Goal: Task Accomplishment & Management: Use online tool/utility

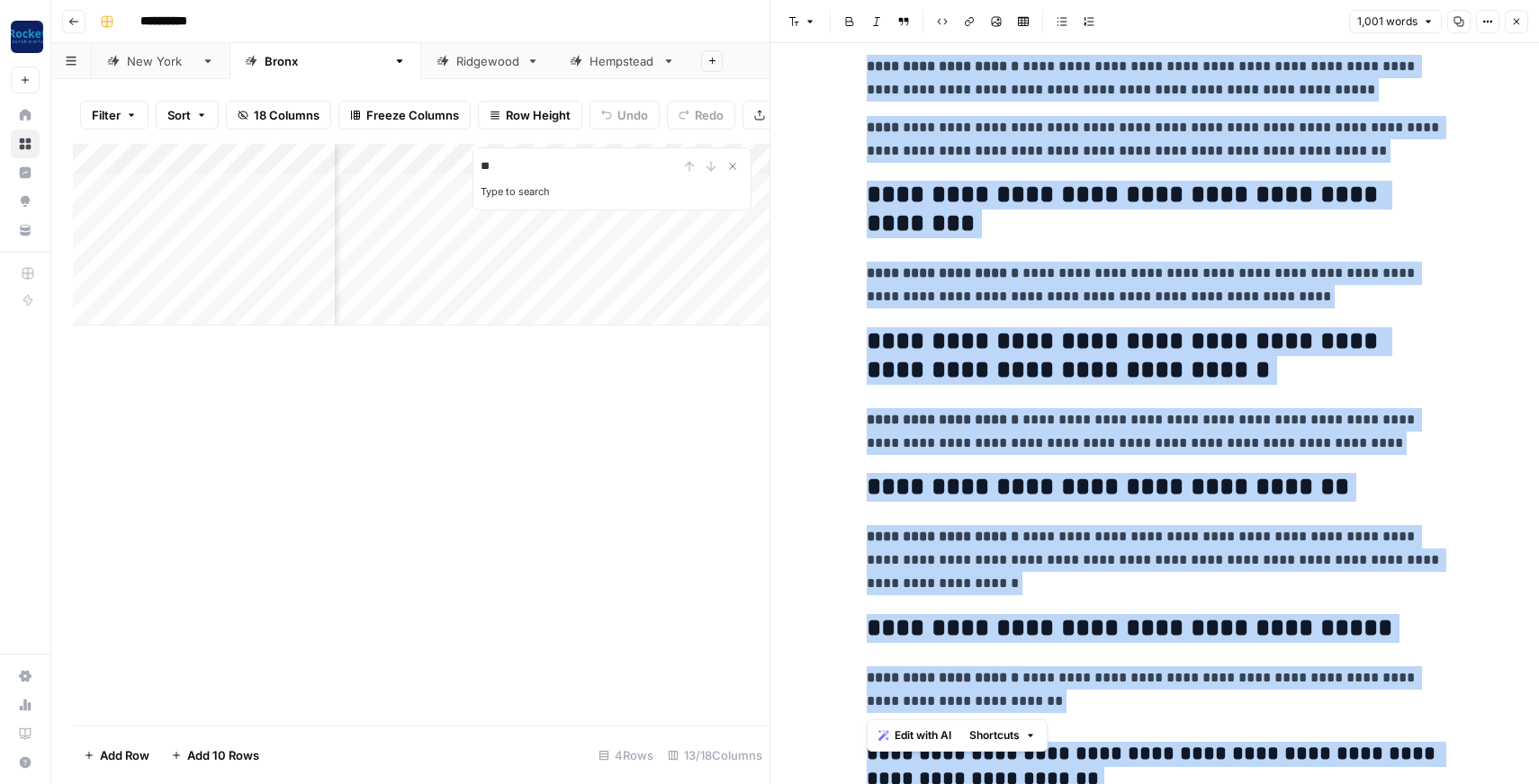
scroll to position [3363, 0]
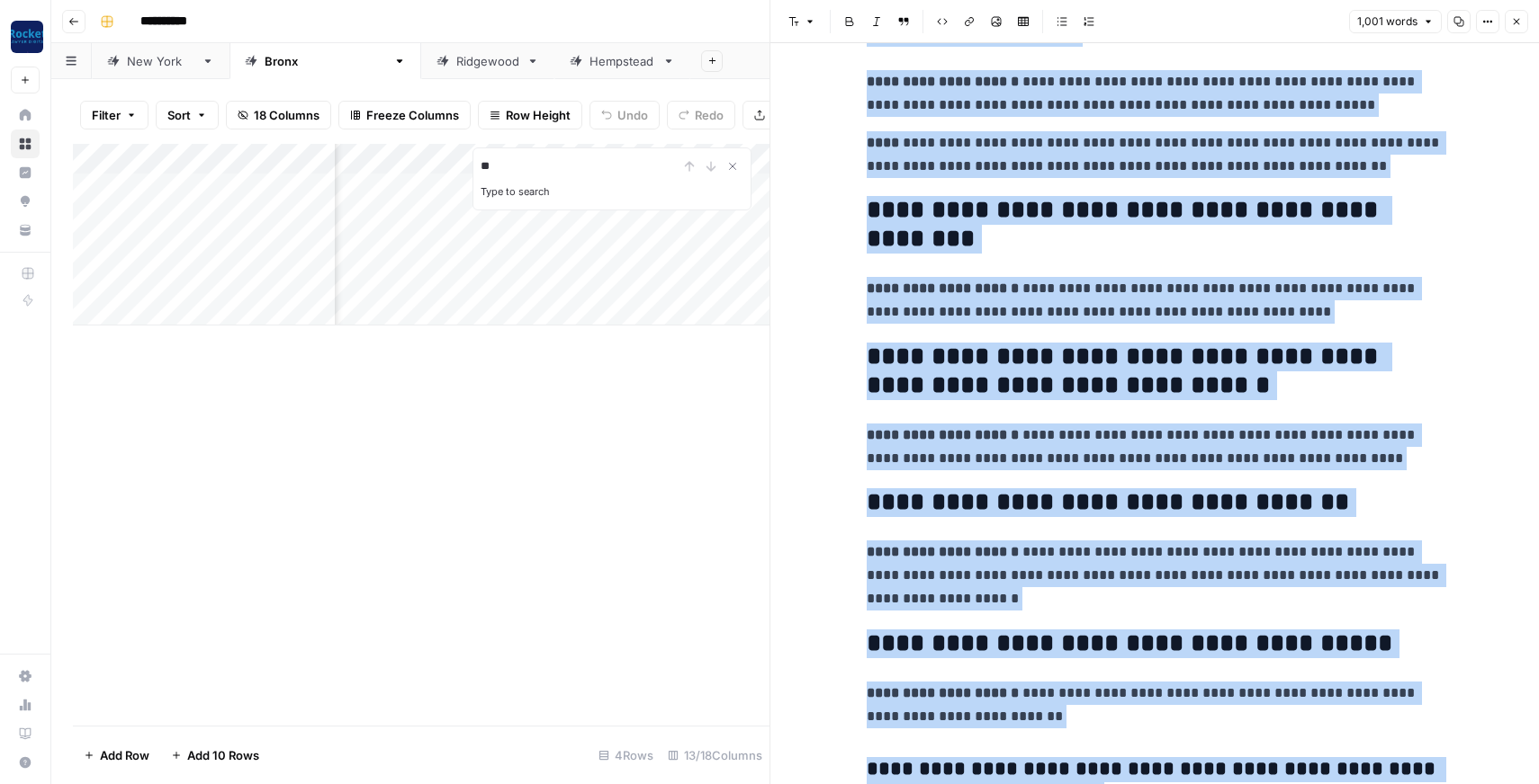
click at [631, 432] on div "Add Column ** Type to search" at bounding box center [421, 435] width 697 height 582
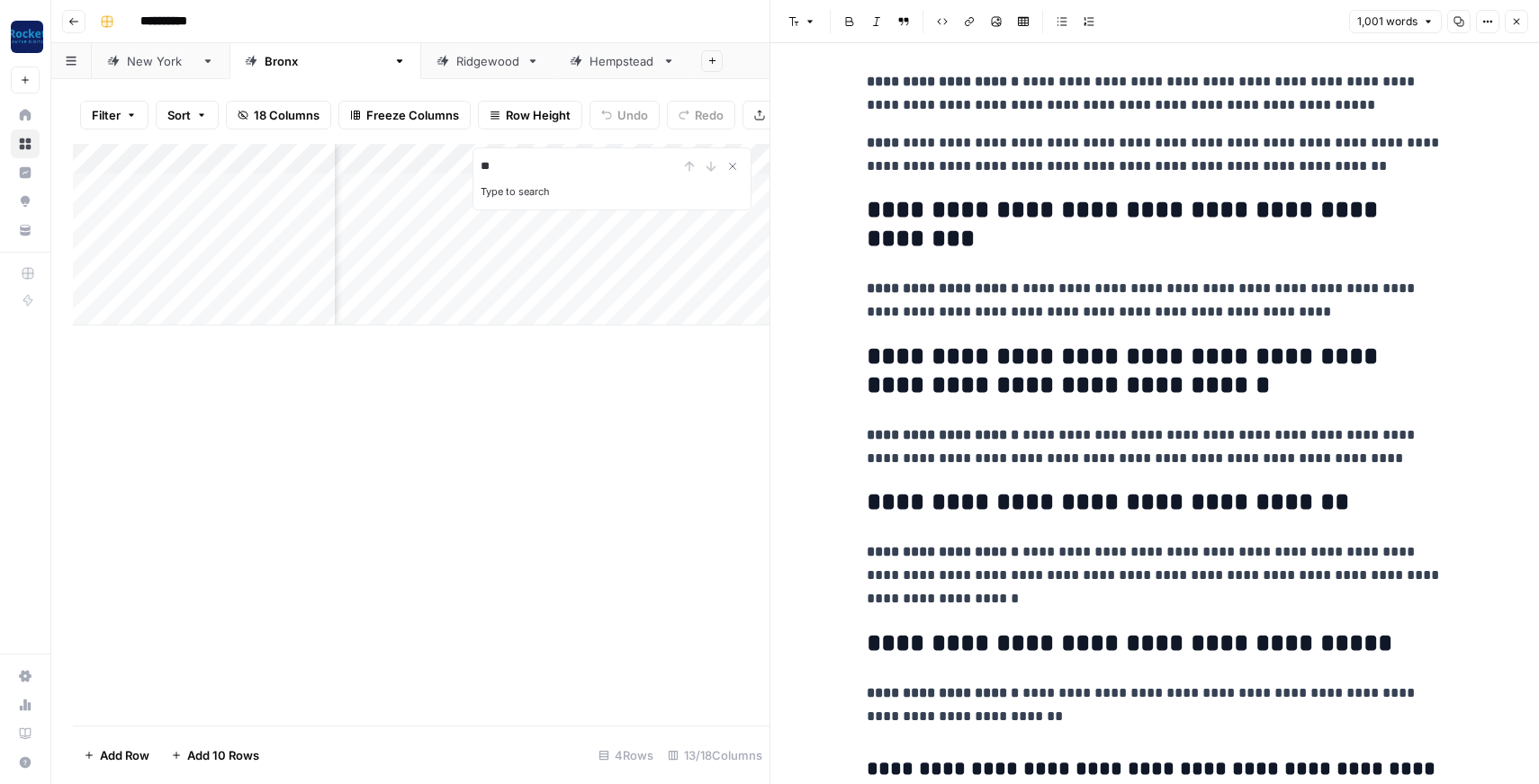
click at [1523, 18] on button "Close" at bounding box center [1515, 21] width 23 height 23
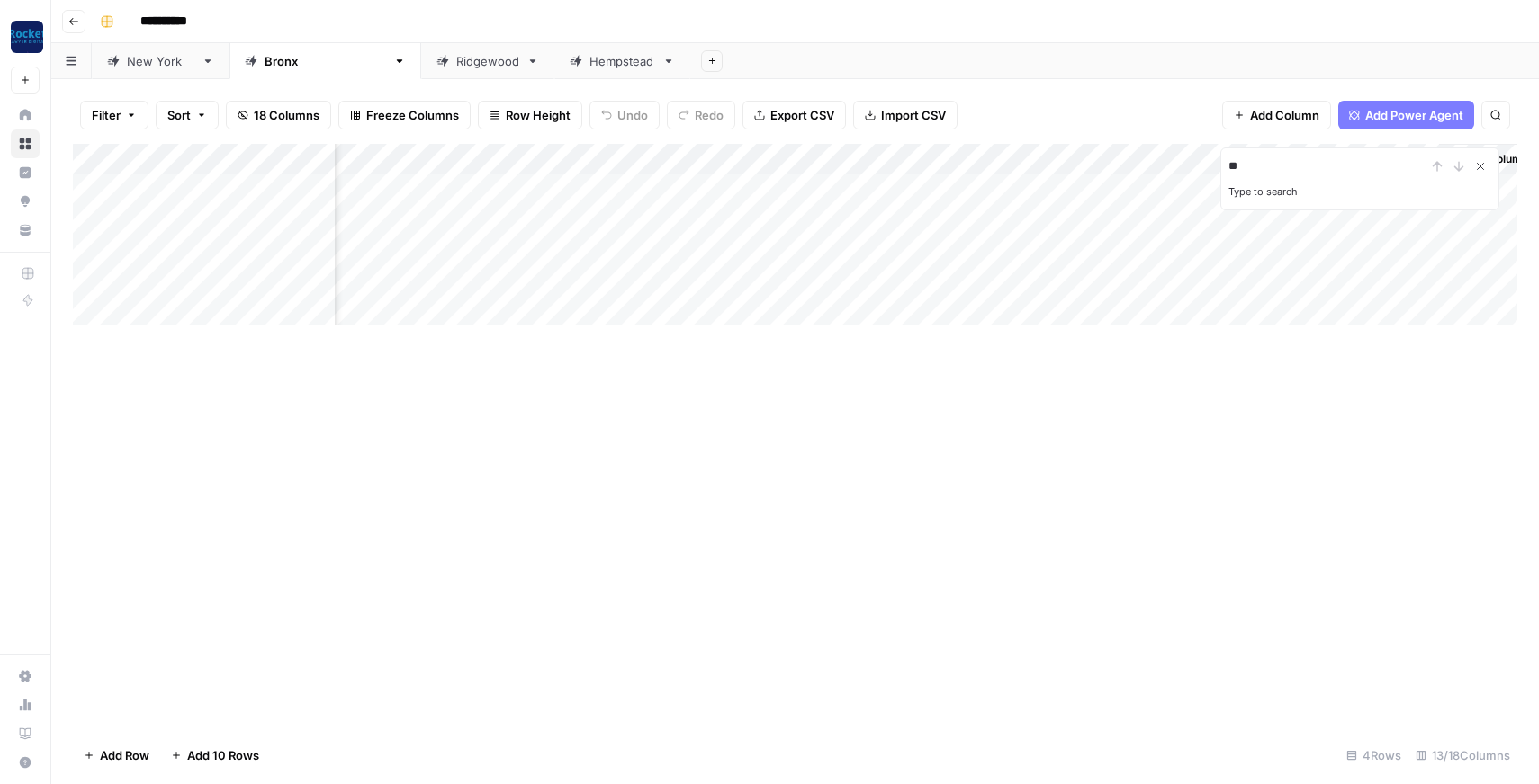
click at [1487, 165] on icon "Close Search" at bounding box center [1480, 166] width 15 height 15
click at [937, 220] on div "Add Column" at bounding box center [794, 235] width 1444 height 182
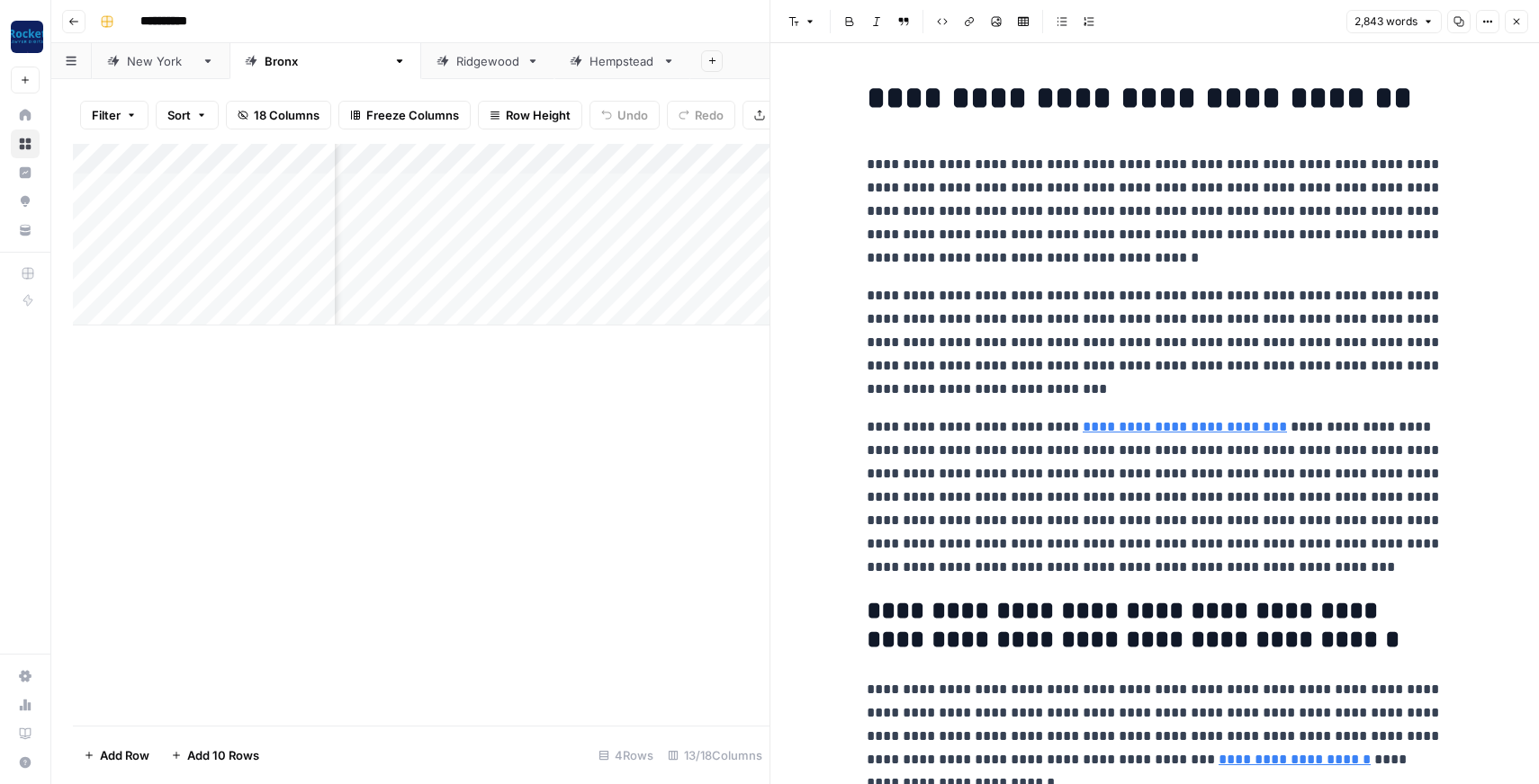
click at [1143, 428] on link "**********" at bounding box center [1184, 426] width 204 height 14
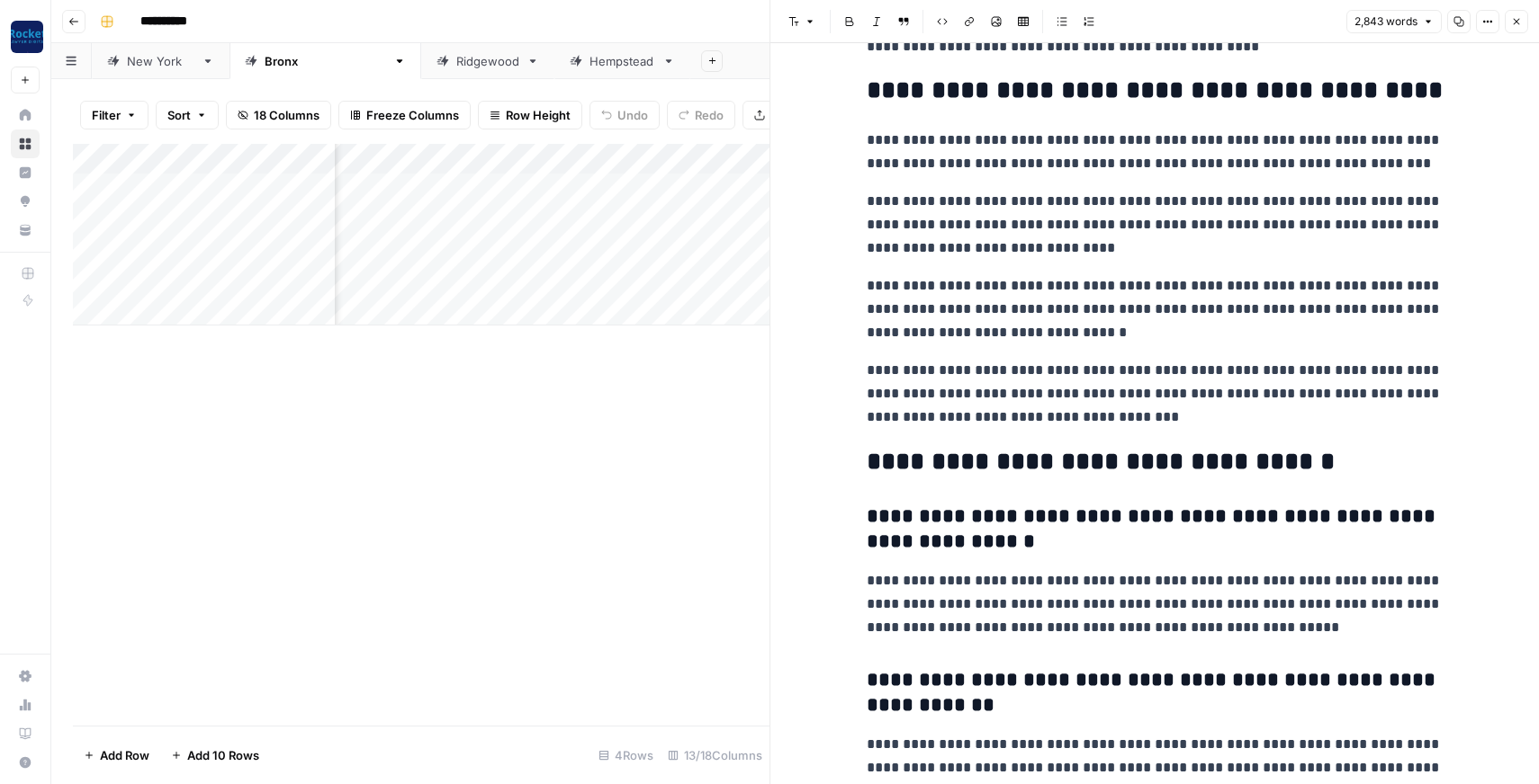
click at [1168, 421] on p "**********" at bounding box center [1154, 394] width 576 height 70
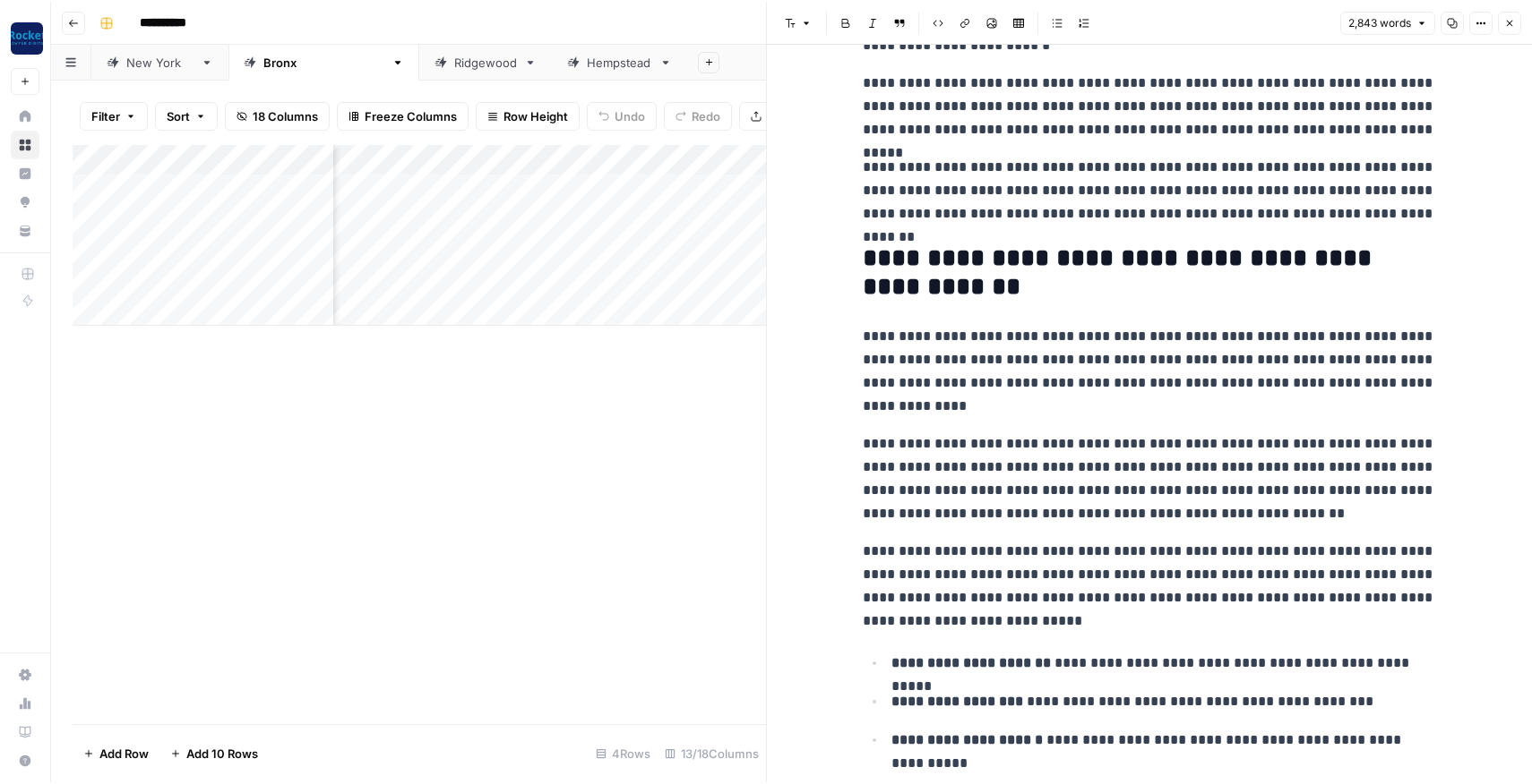
scroll to position [641, 0]
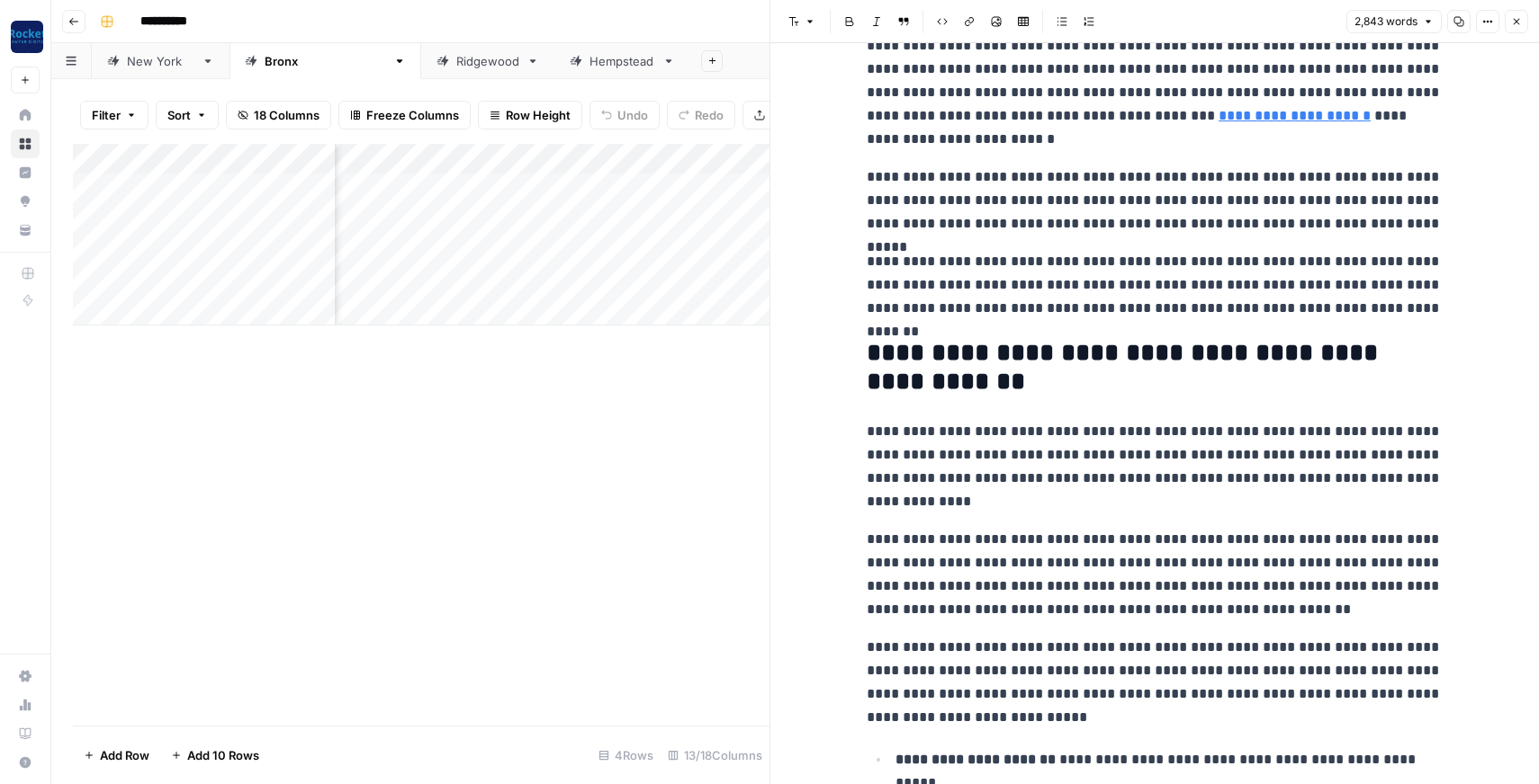
copy div "**********"
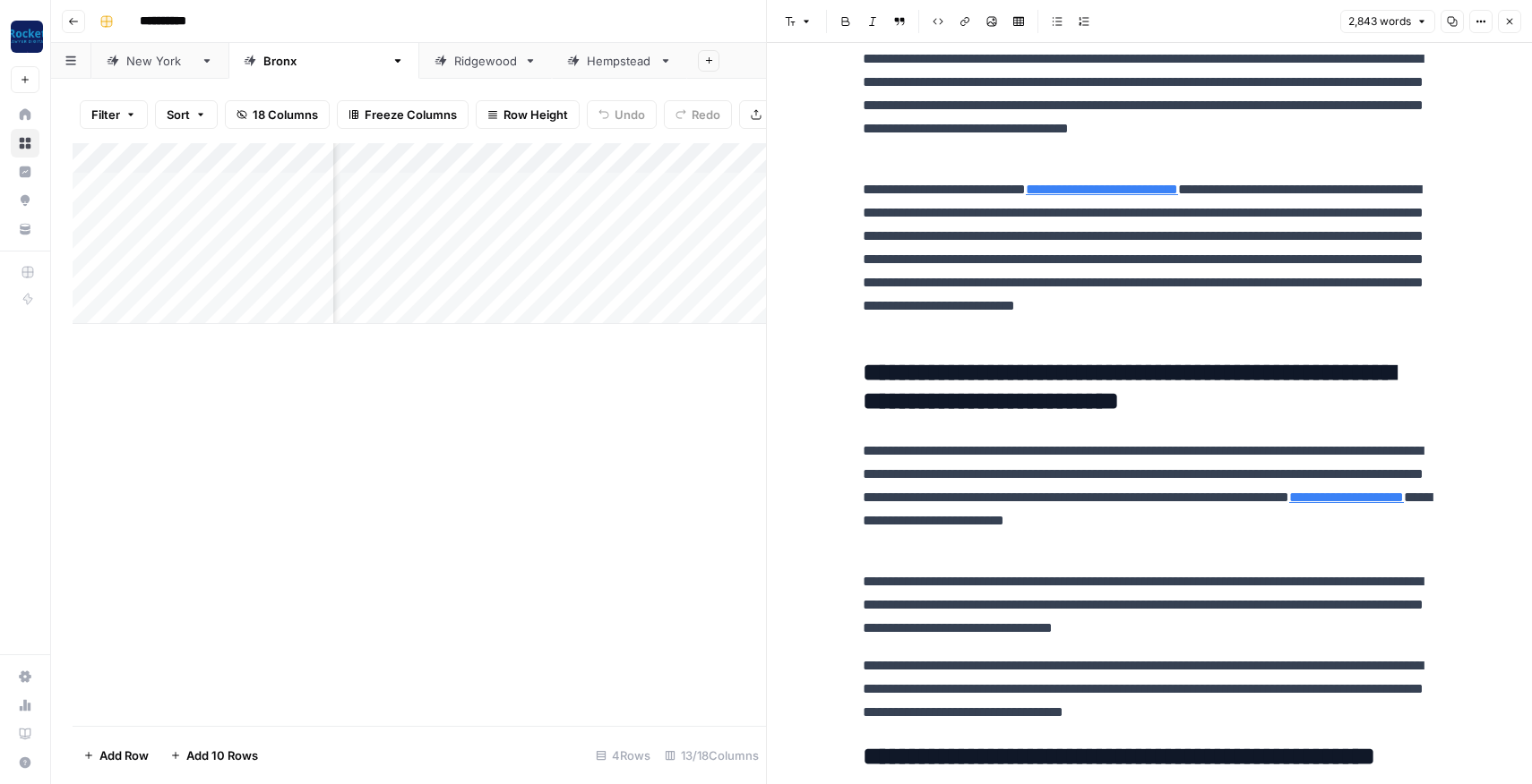
scroll to position [0, 0]
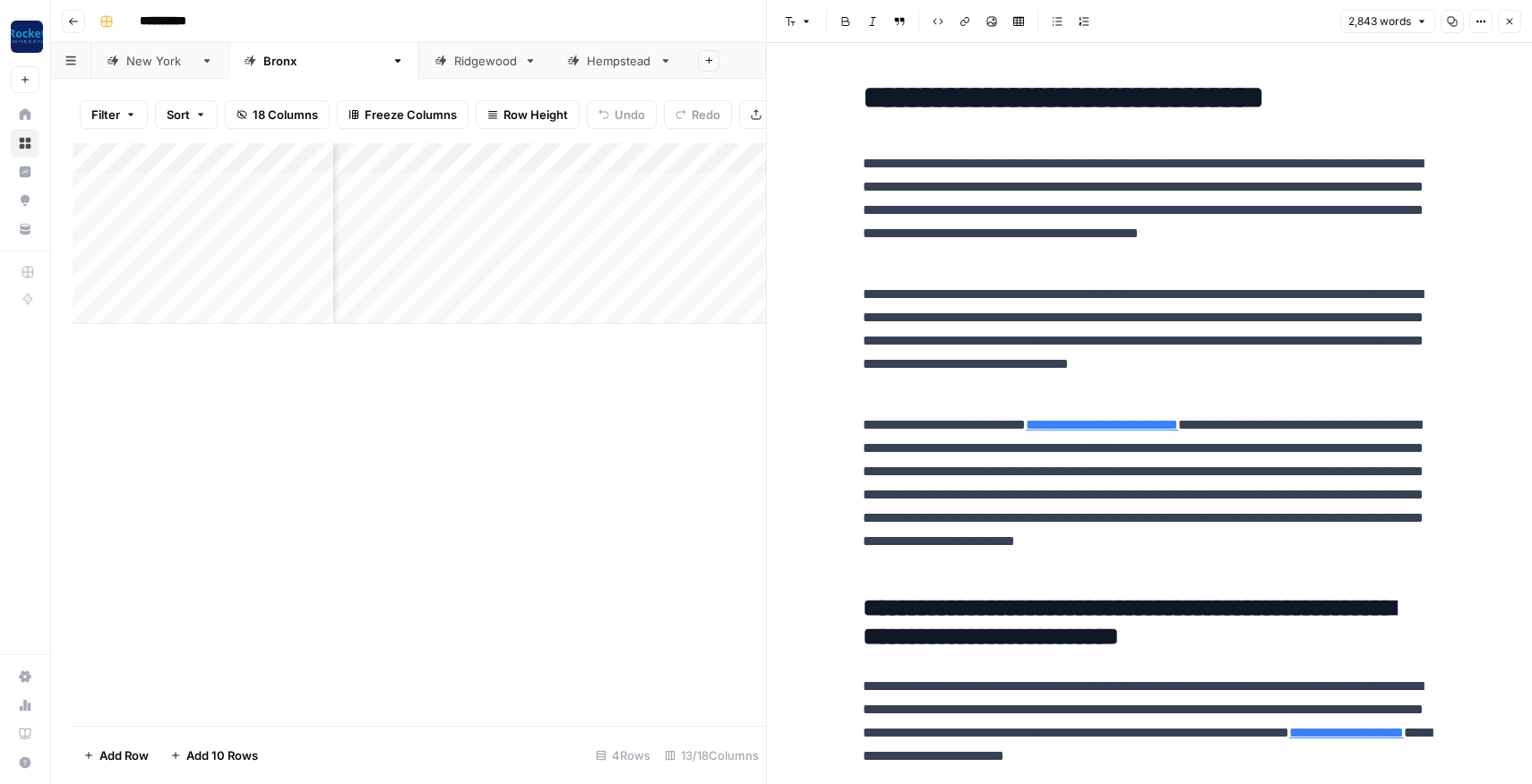
click at [419, 71] on link "Ridgewood" at bounding box center [485, 60] width 133 height 36
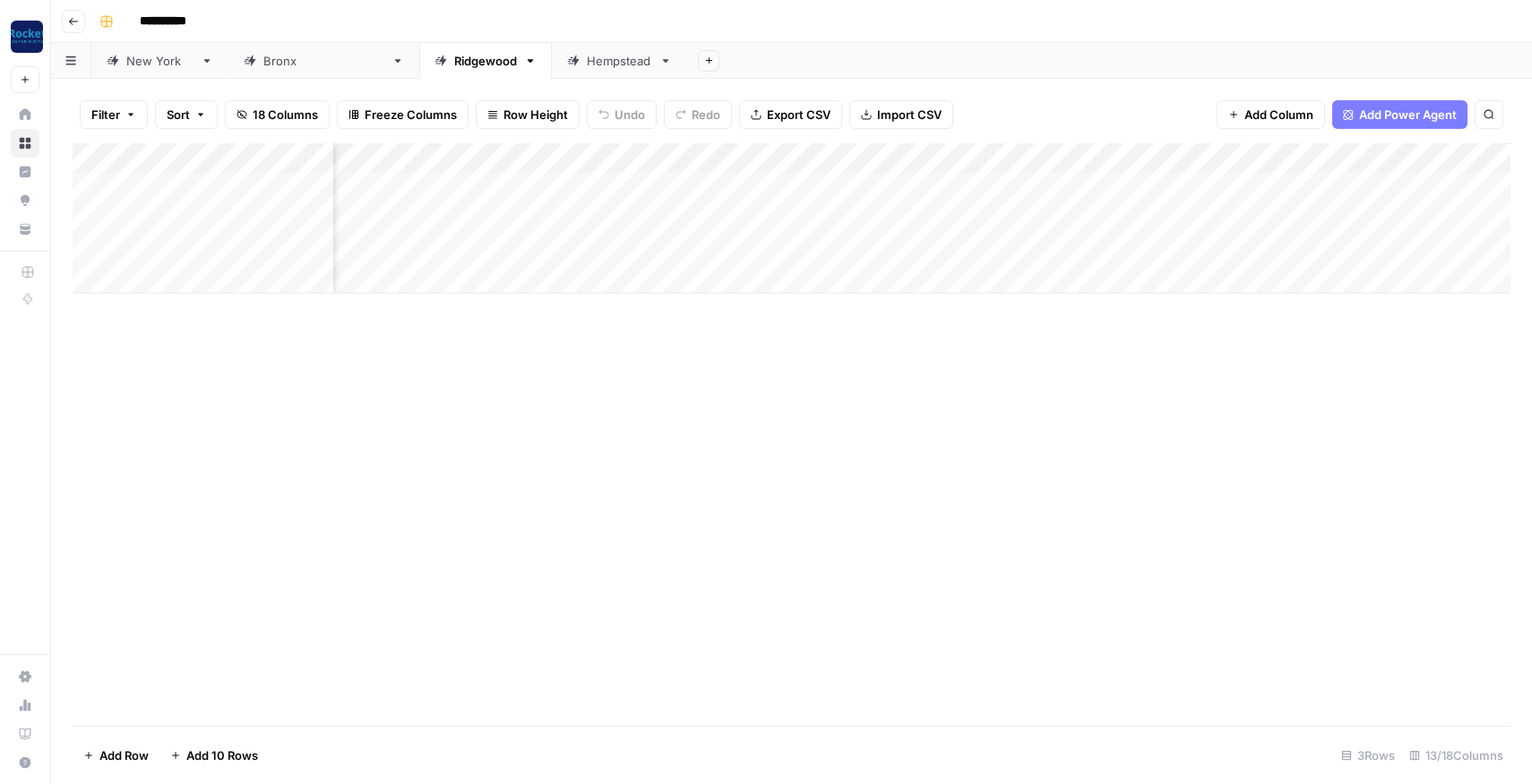
scroll to position [0, 788]
click at [909, 188] on div "Add Column" at bounding box center [791, 219] width 1438 height 150
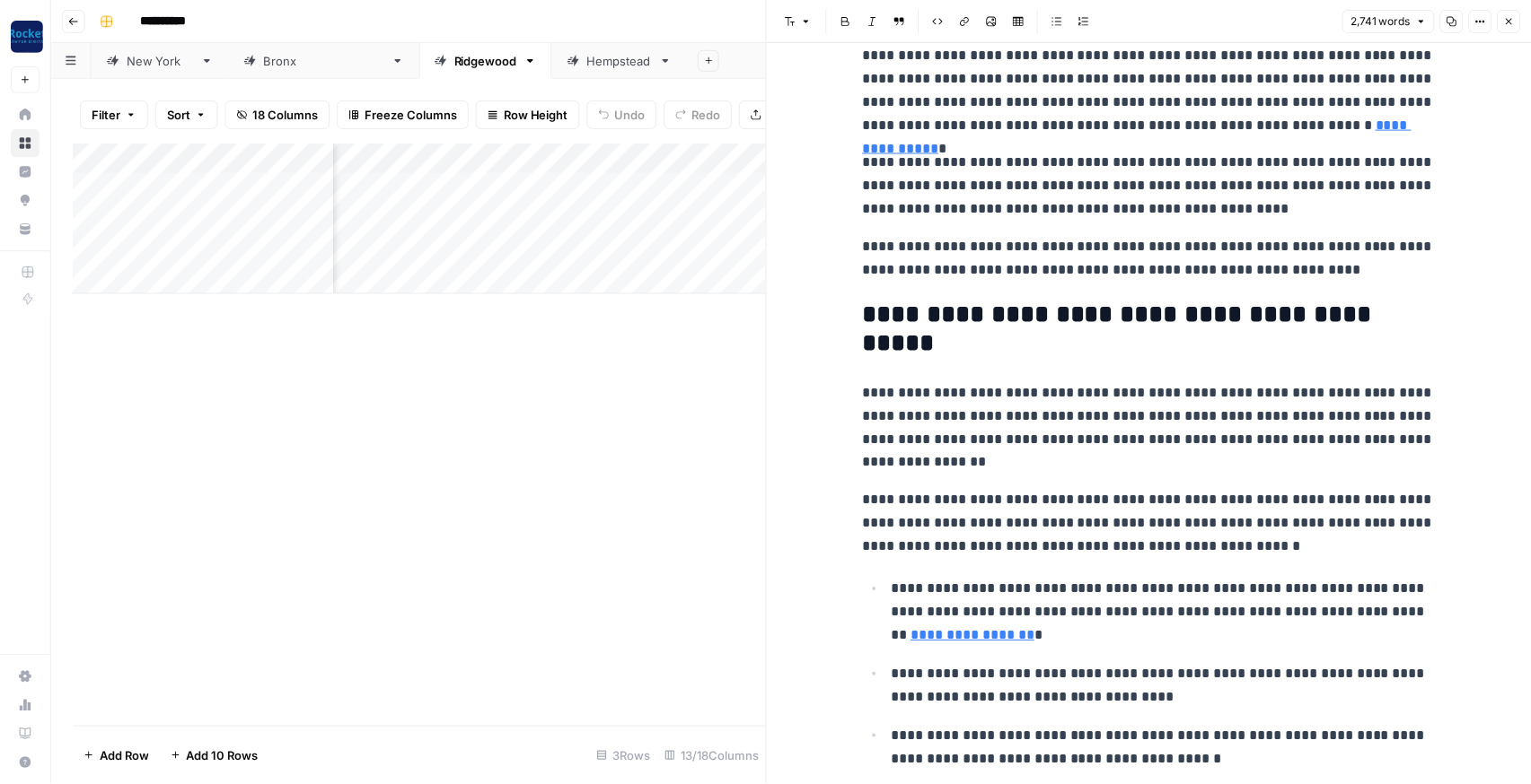
scroll to position [915, 0]
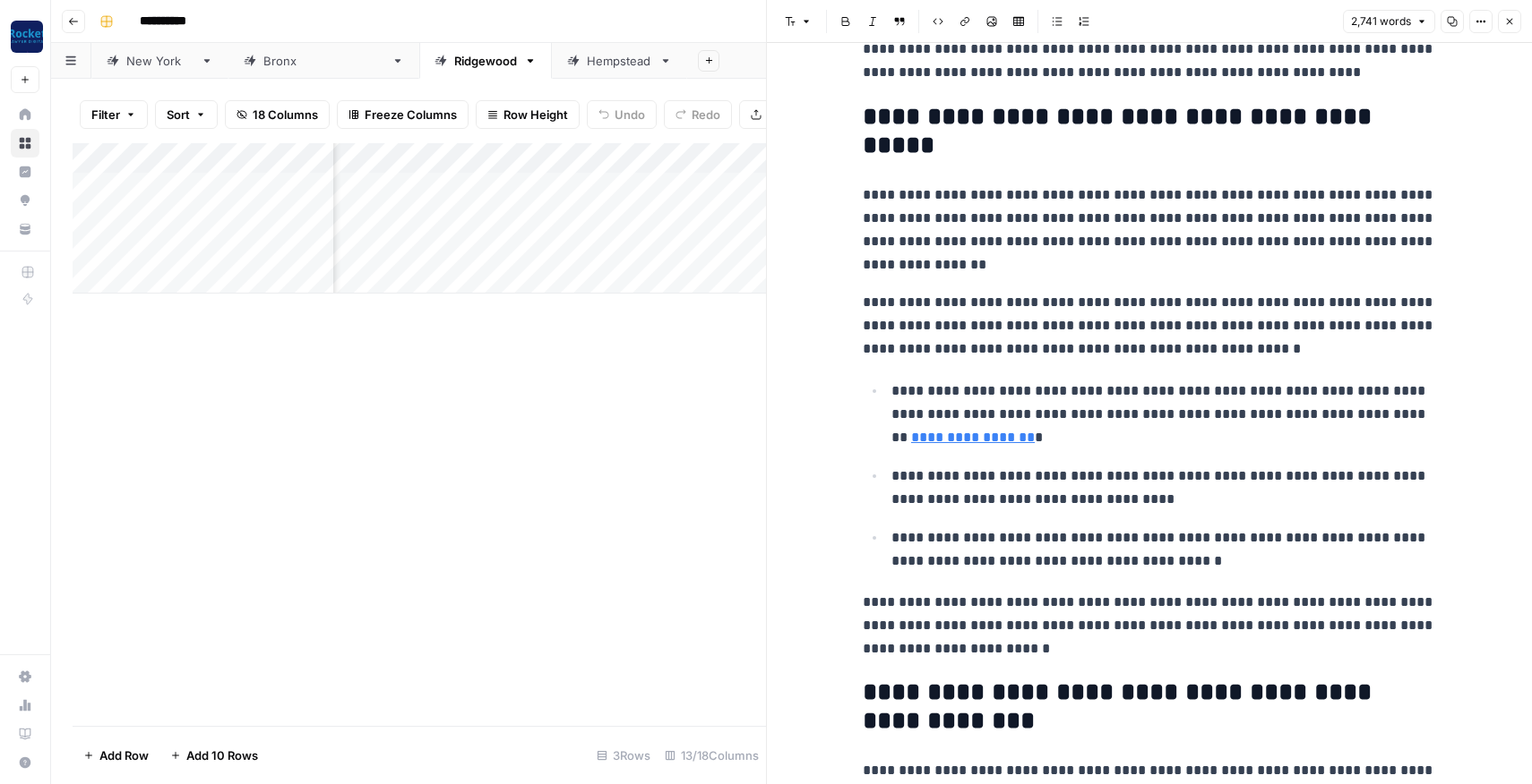
click at [1022, 465] on p "**********" at bounding box center [1163, 488] width 545 height 47
copy div "**********"
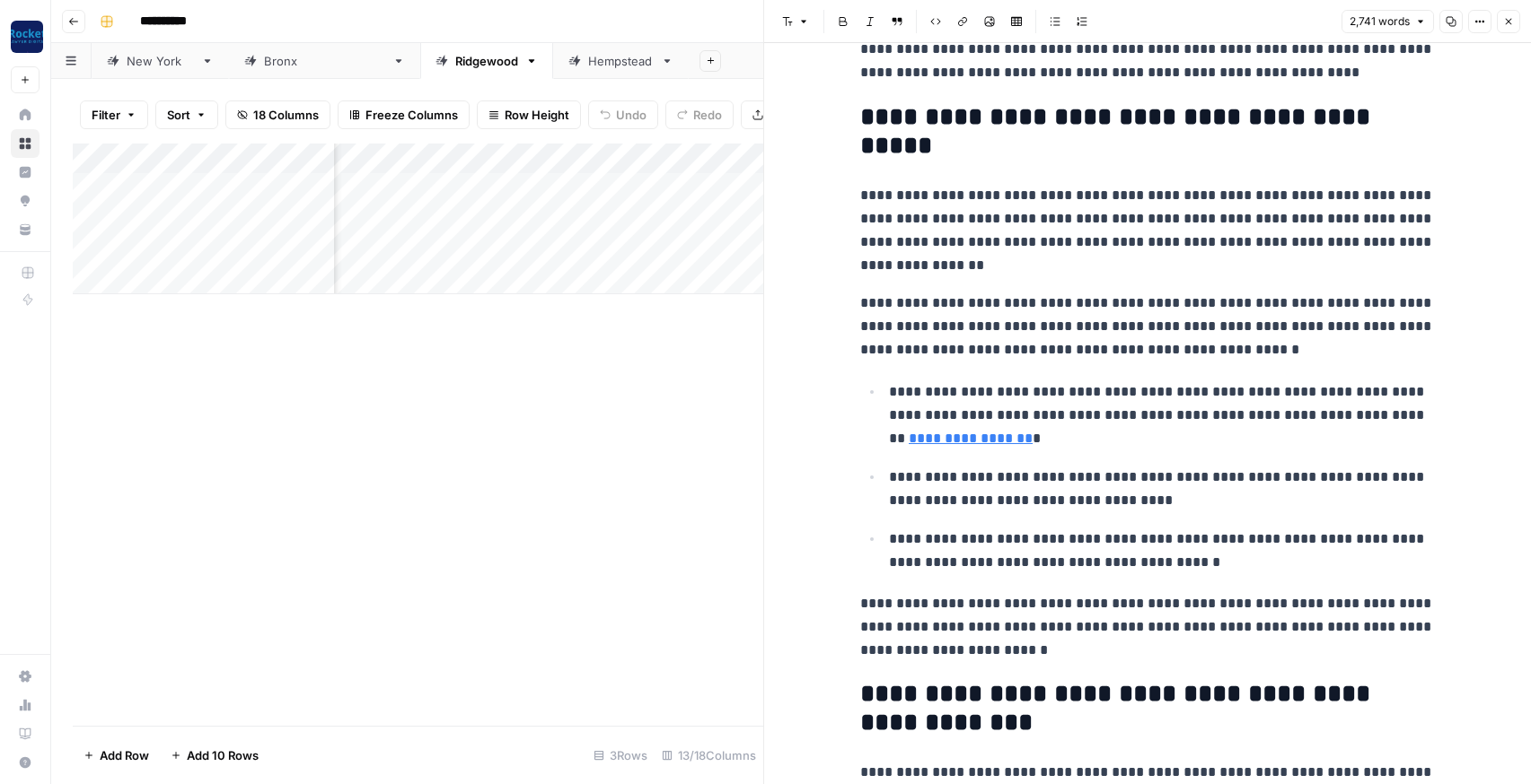
click at [627, 337] on div "Add Column" at bounding box center [417, 435] width 691 height 582
click at [1509, 32] on button "Close" at bounding box center [1508, 21] width 23 height 23
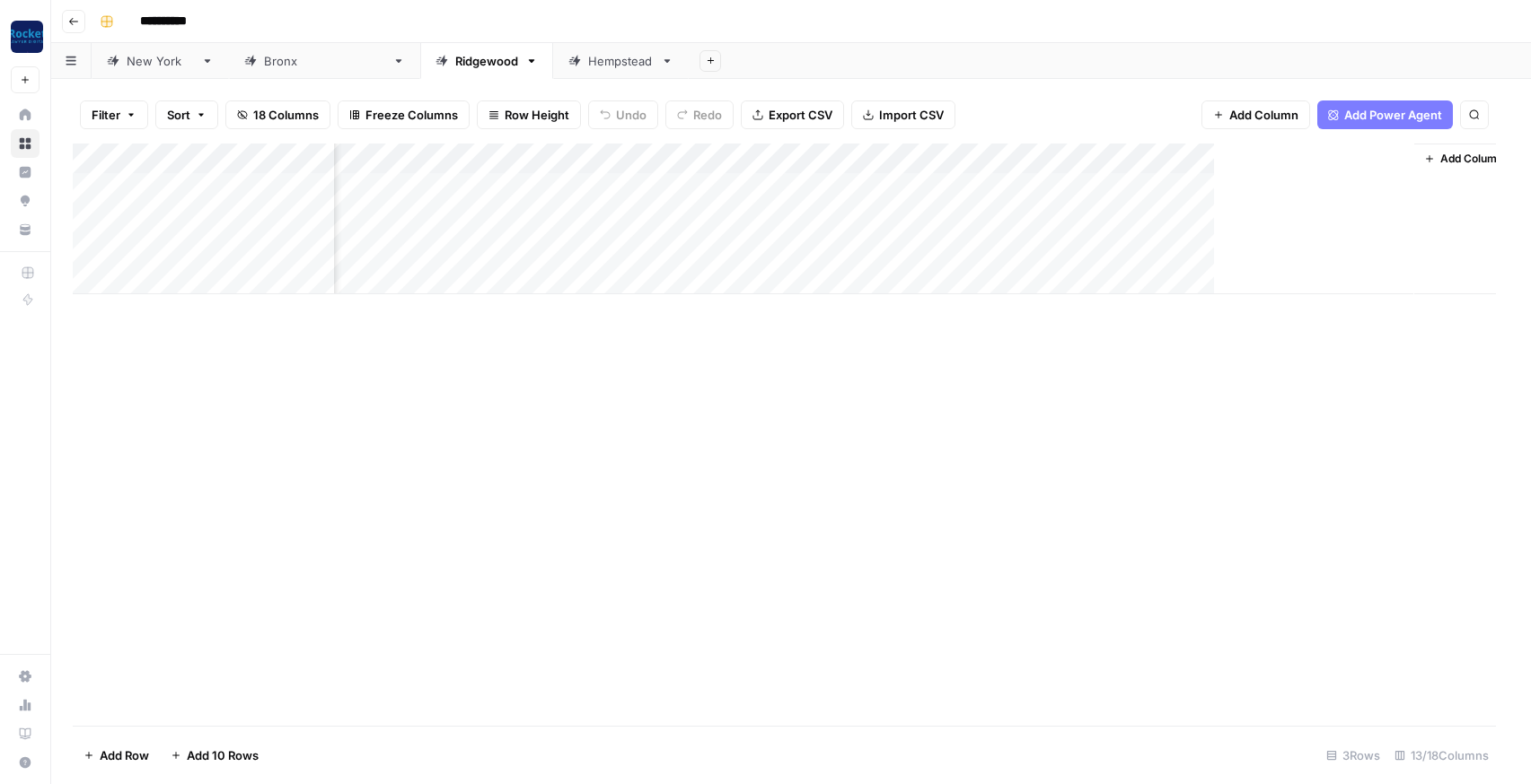
scroll to position [0, 773]
click at [102, 182] on div "Add Column" at bounding box center [791, 219] width 1437 height 150
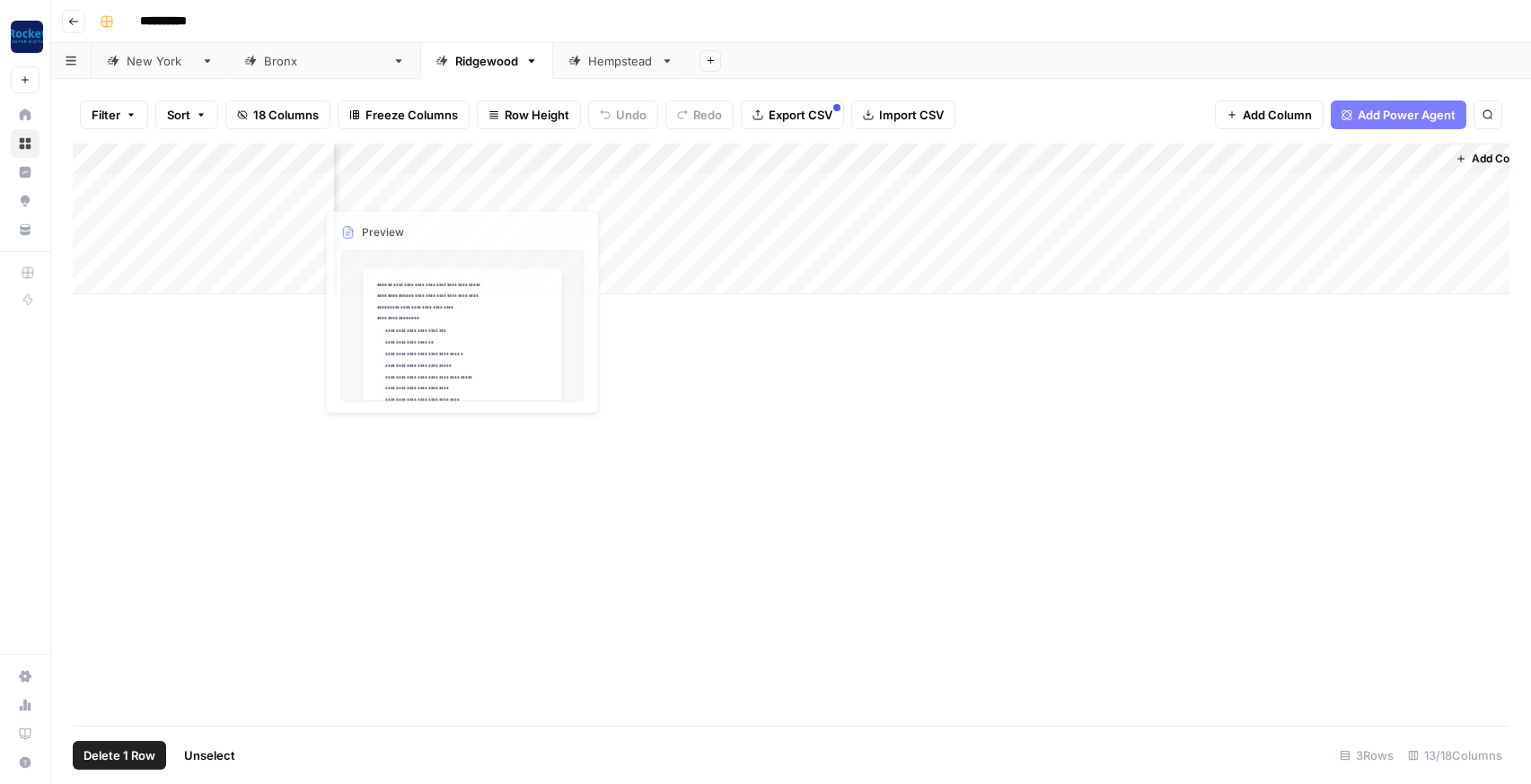
scroll to position [0, 0]
click at [103, 162] on div "Add Column" at bounding box center [791, 219] width 1437 height 150
click at [105, 157] on div "Add Column" at bounding box center [791, 219] width 1437 height 150
click at [95, 190] on div "Add Column" at bounding box center [791, 219] width 1437 height 150
click at [432, 406] on div "Add Column" at bounding box center [791, 435] width 1437 height 582
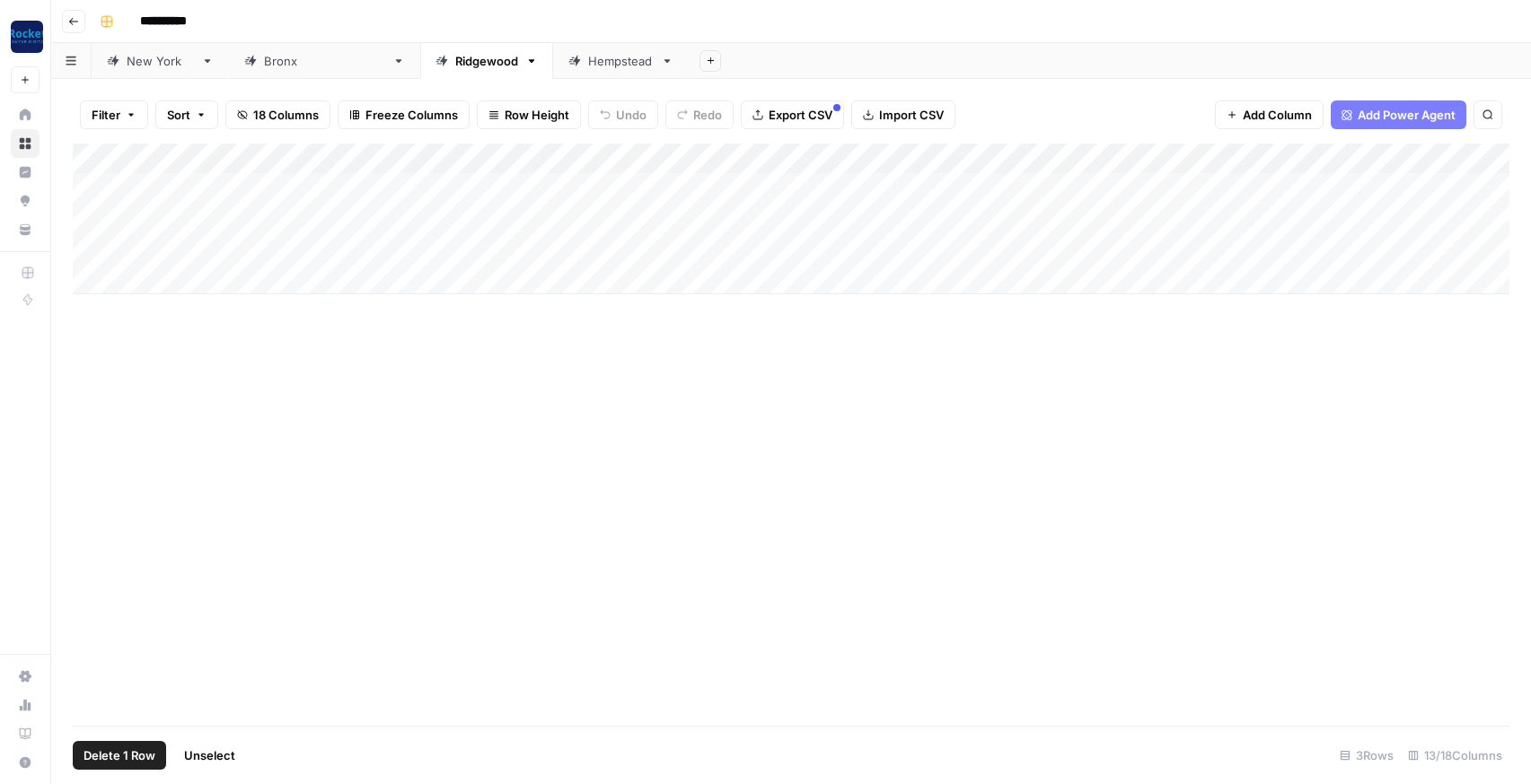
click at [96, 224] on div "Add Column" at bounding box center [791, 219] width 1437 height 150
click at [264, 64] on div "[GEOGRAPHIC_DATA]" at bounding box center [325, 61] width 121 height 18
click at [455, 63] on div "Ridgewood" at bounding box center [486, 61] width 63 height 18
click at [910, 220] on div "Add Column" at bounding box center [791, 219] width 1437 height 150
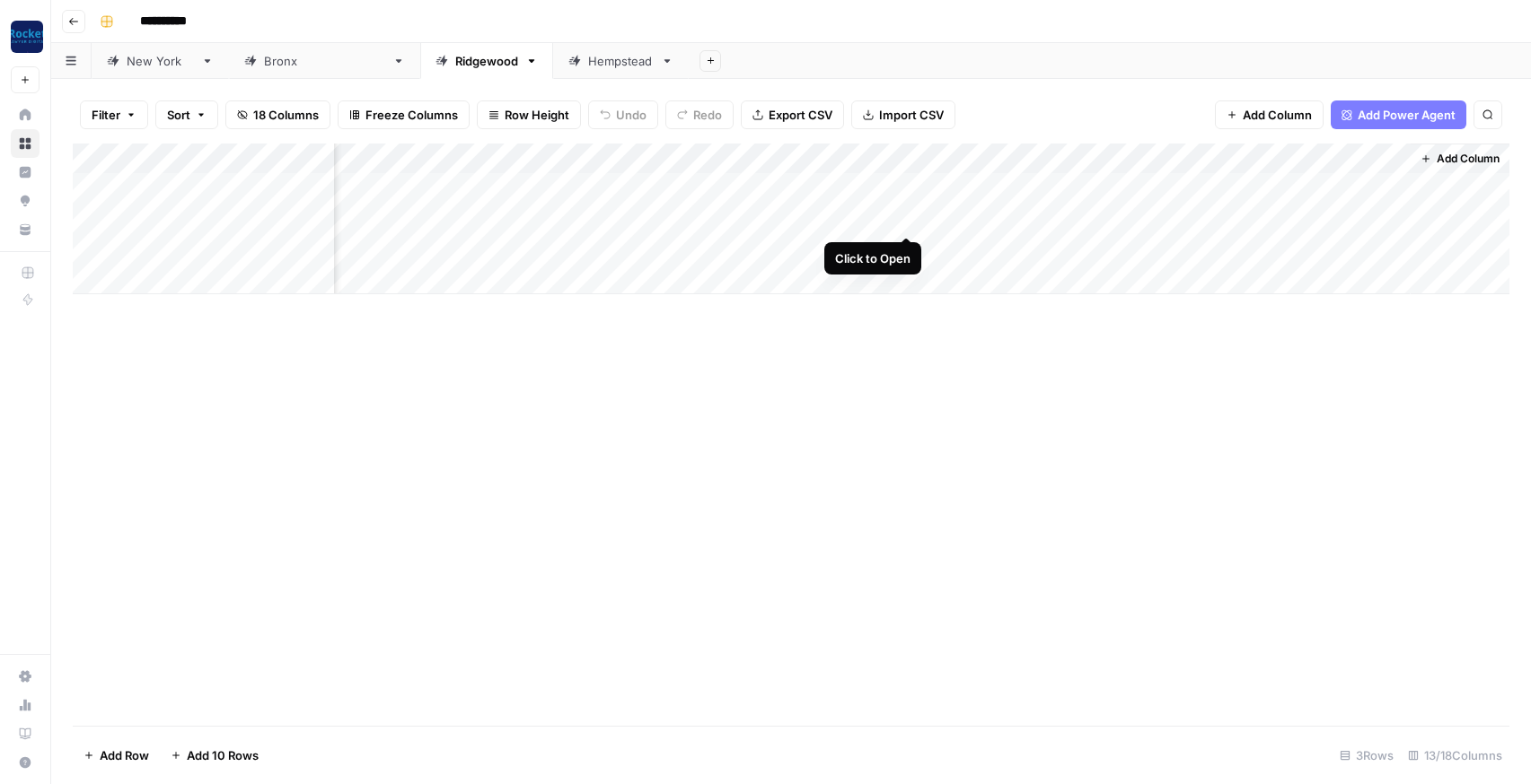
scroll to position [0, 783]
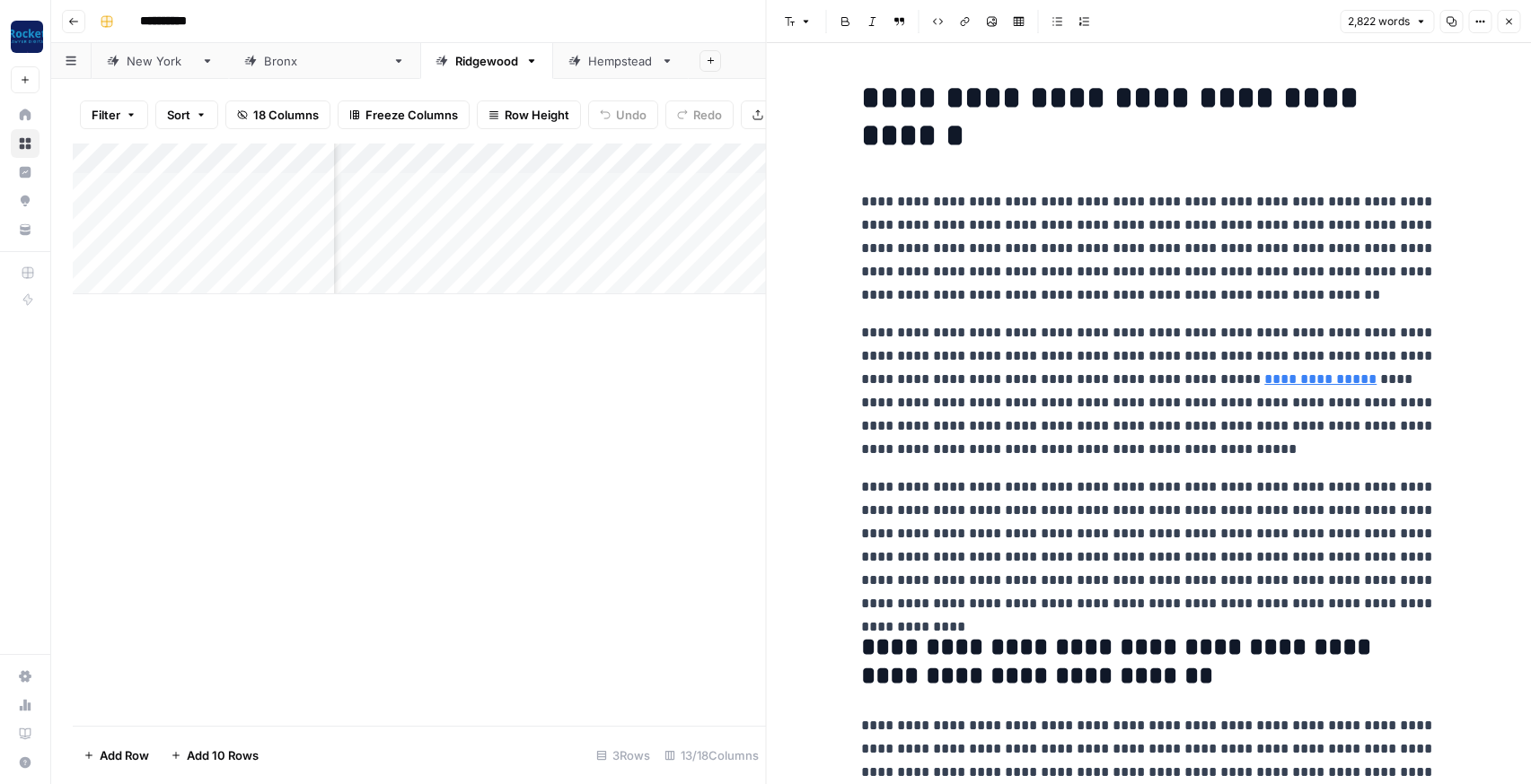
click at [553, 73] on link "Hempstead" at bounding box center [621, 61] width 136 height 36
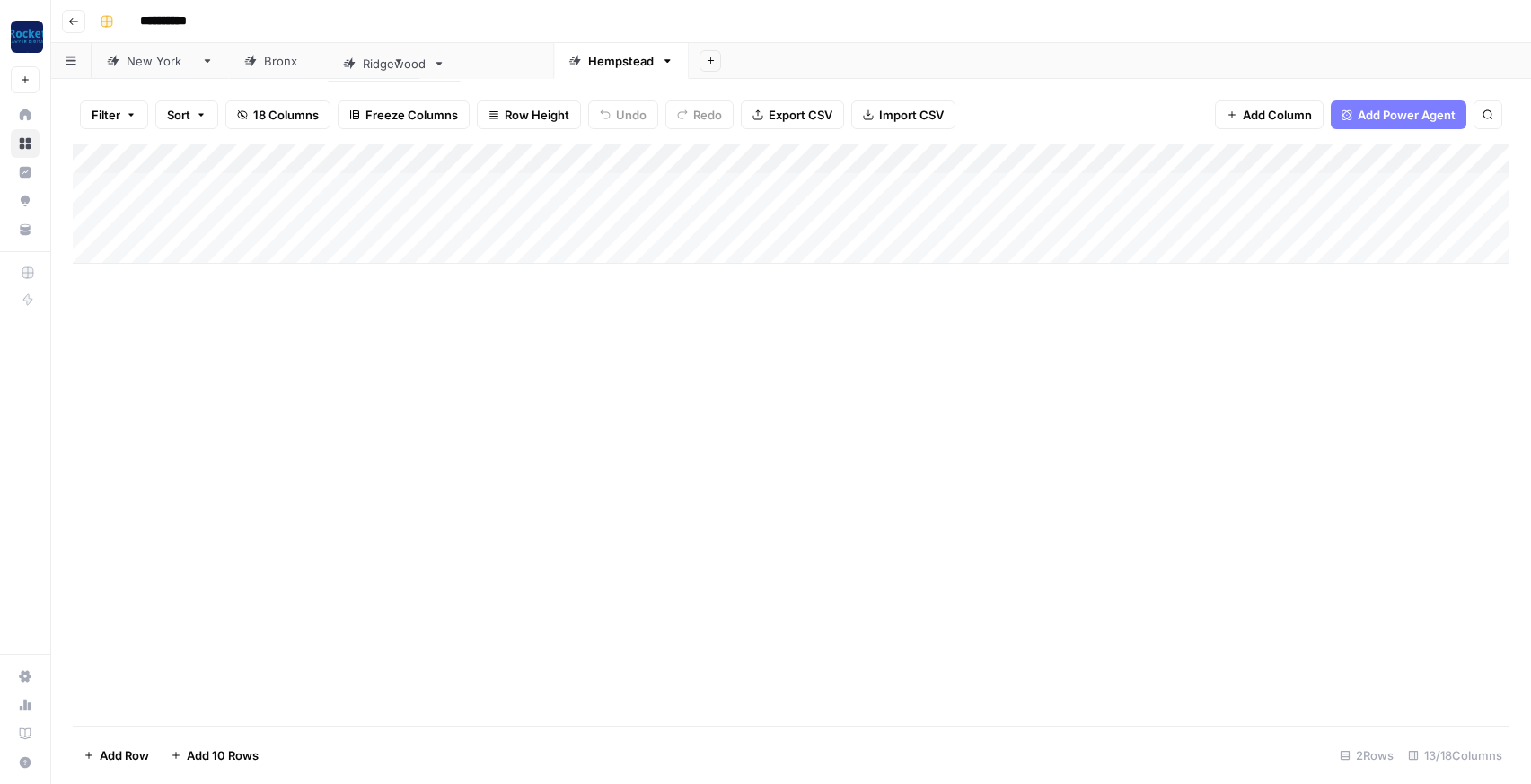
drag, startPoint x: 389, startPoint y: 63, endPoint x: 402, endPoint y: 68, distance: 13.9
click at [402, 68] on div "[US_STATE] [GEOGRAPHIC_DATA] [GEOGRAPHIC_DATA] Add Sheet" at bounding box center [791, 61] width 1480 height 36
click at [455, 68] on div "Ridgewood" at bounding box center [486, 61] width 63 height 18
click at [1348, 219] on div "Add Column" at bounding box center [791, 219] width 1437 height 150
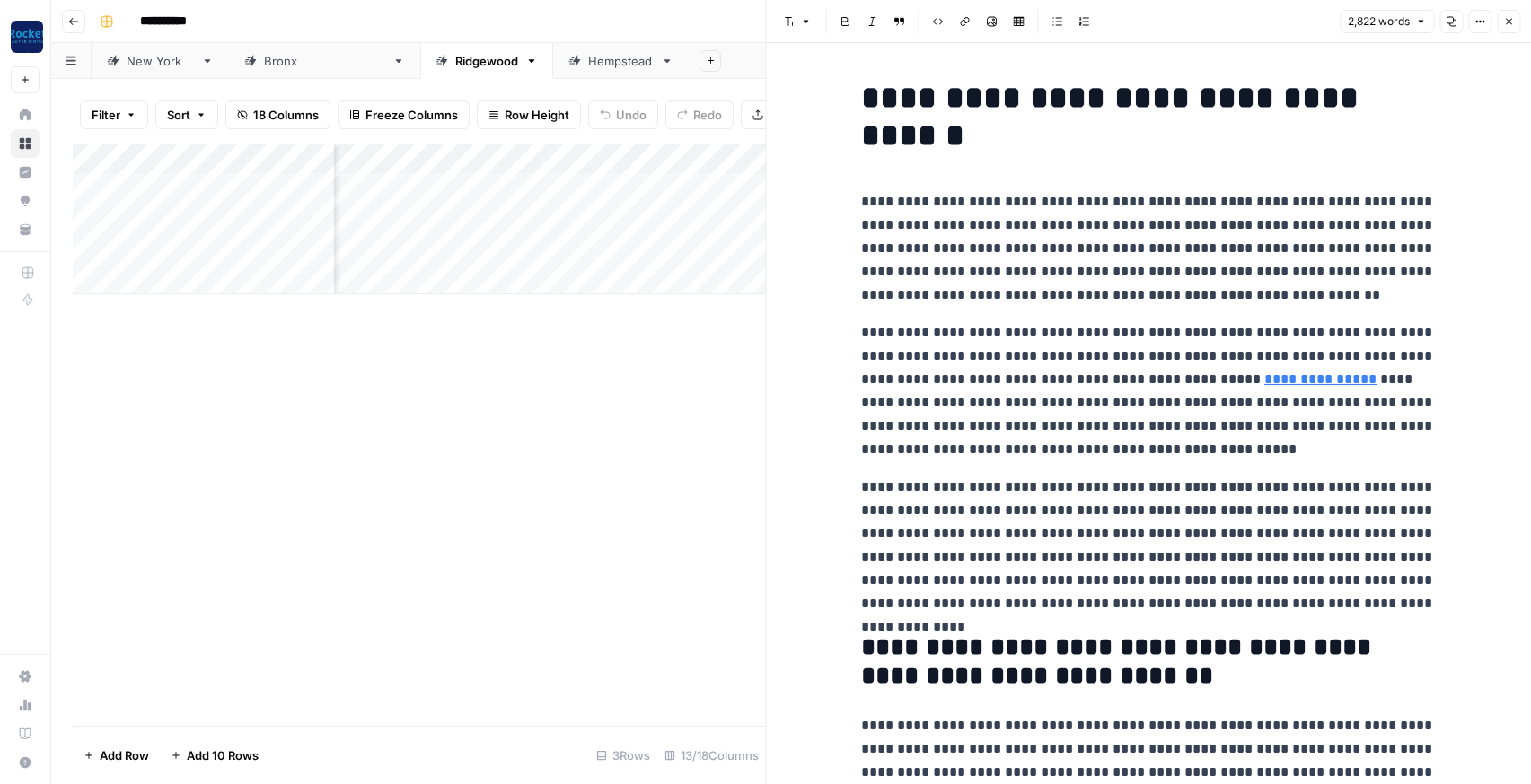
click at [560, 450] on div "Add Column" at bounding box center [419, 435] width 693 height 582
click at [1509, 27] on button "Close" at bounding box center [1508, 21] width 23 height 23
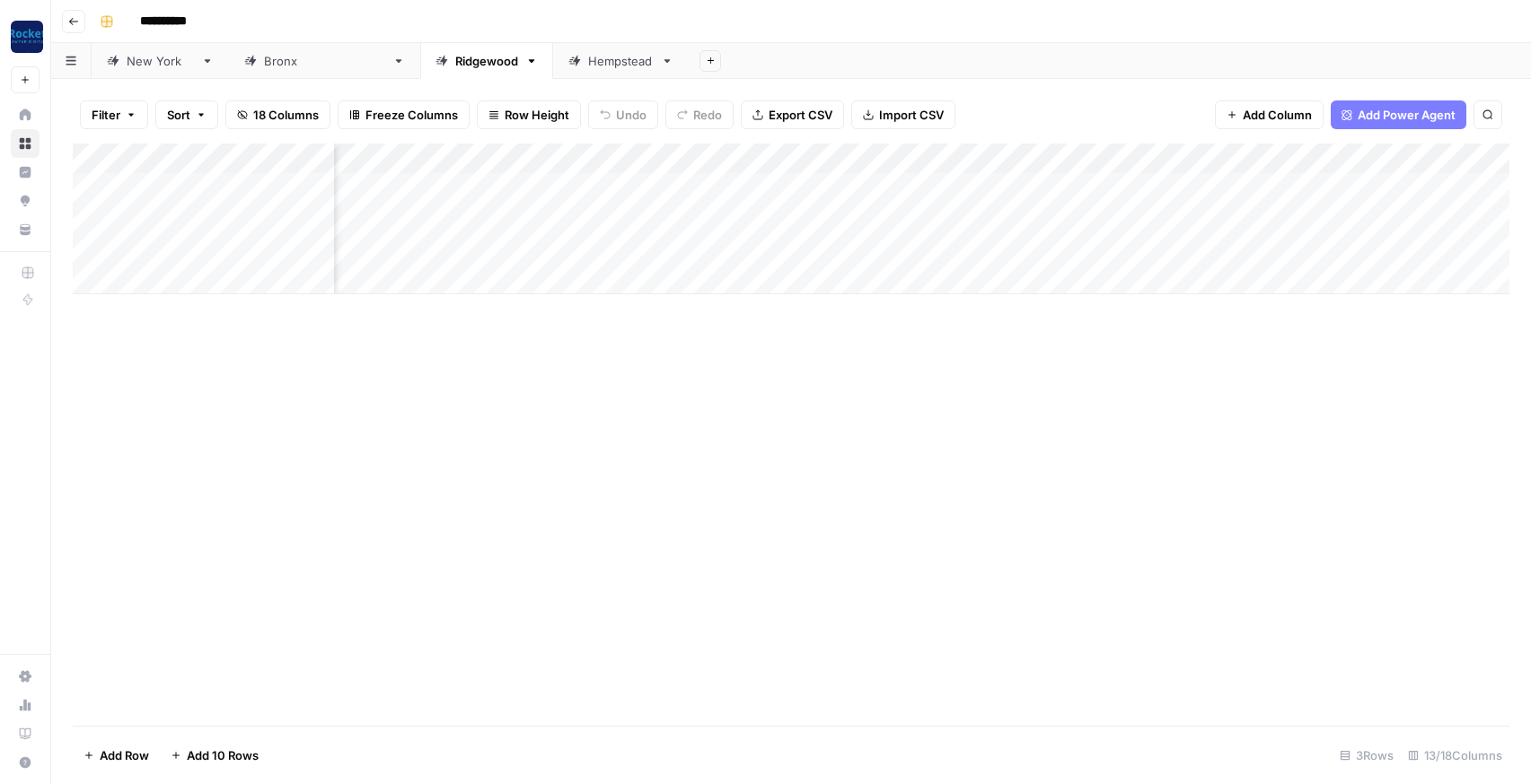
click at [1344, 252] on div "Add Column" at bounding box center [791, 219] width 1437 height 150
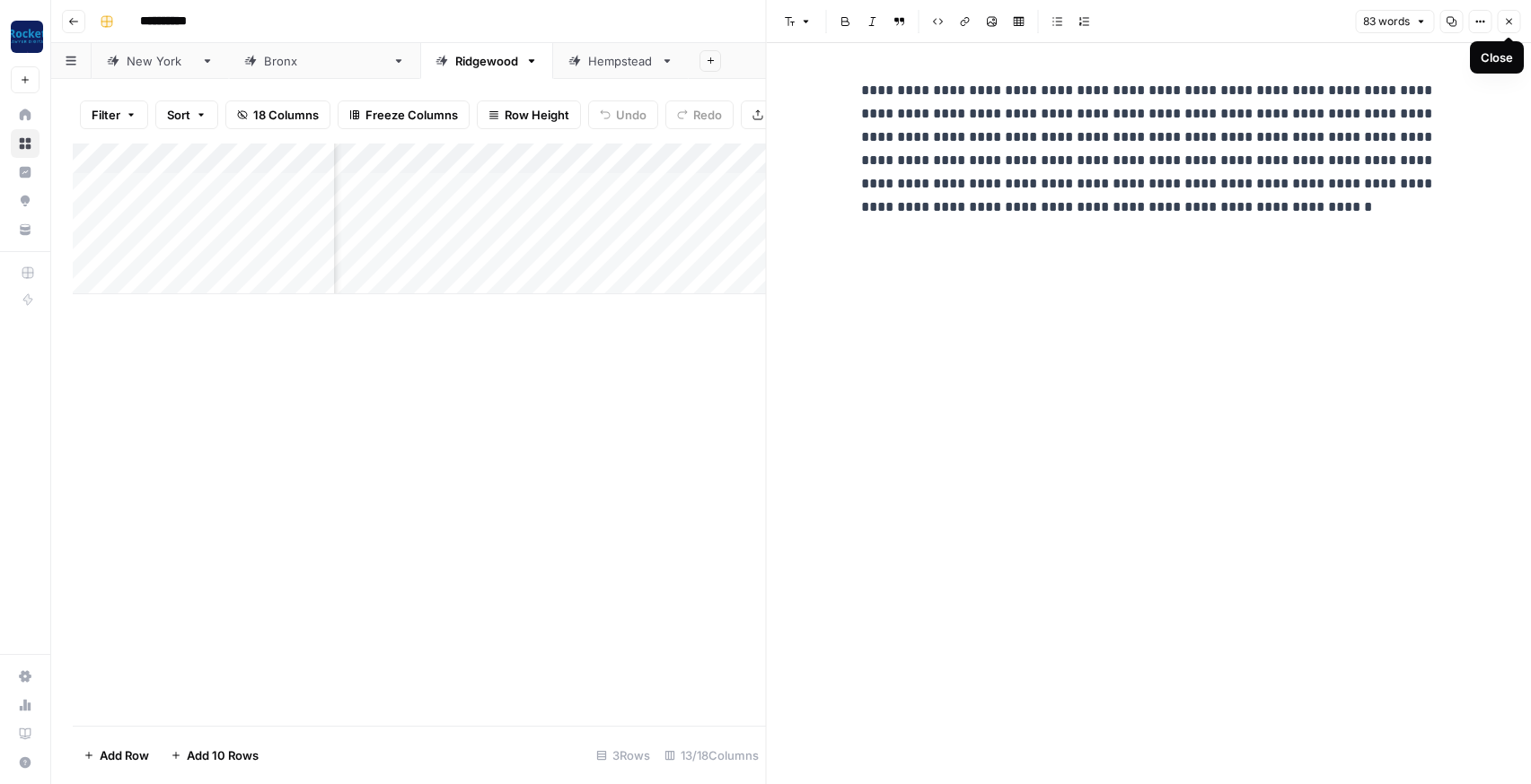
click at [1504, 25] on icon "button" at bounding box center [1508, 22] width 11 height 11
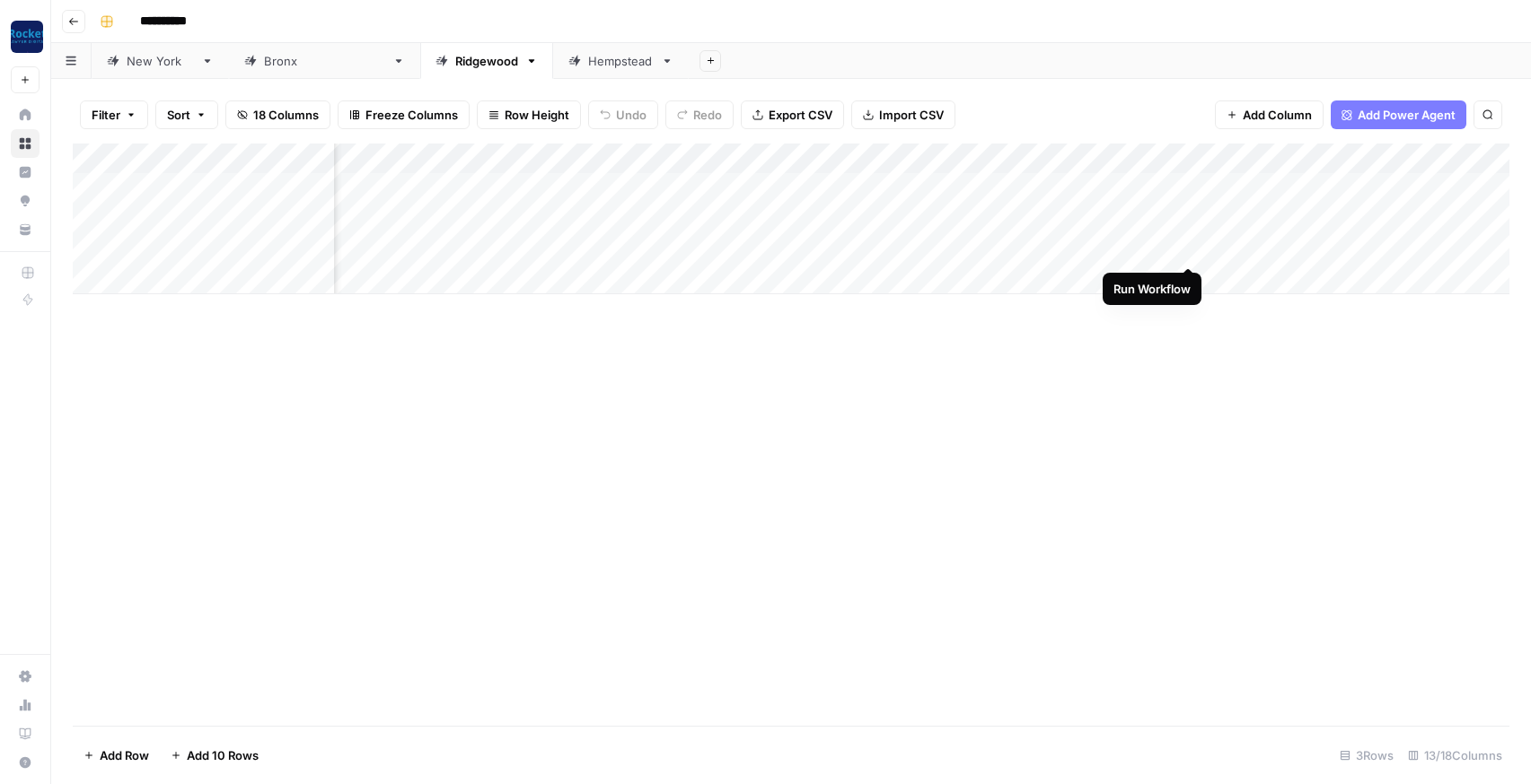
click at [1185, 249] on div "Add Column" at bounding box center [791, 219] width 1437 height 150
click at [971, 218] on div "Add Column" at bounding box center [791, 219] width 1437 height 150
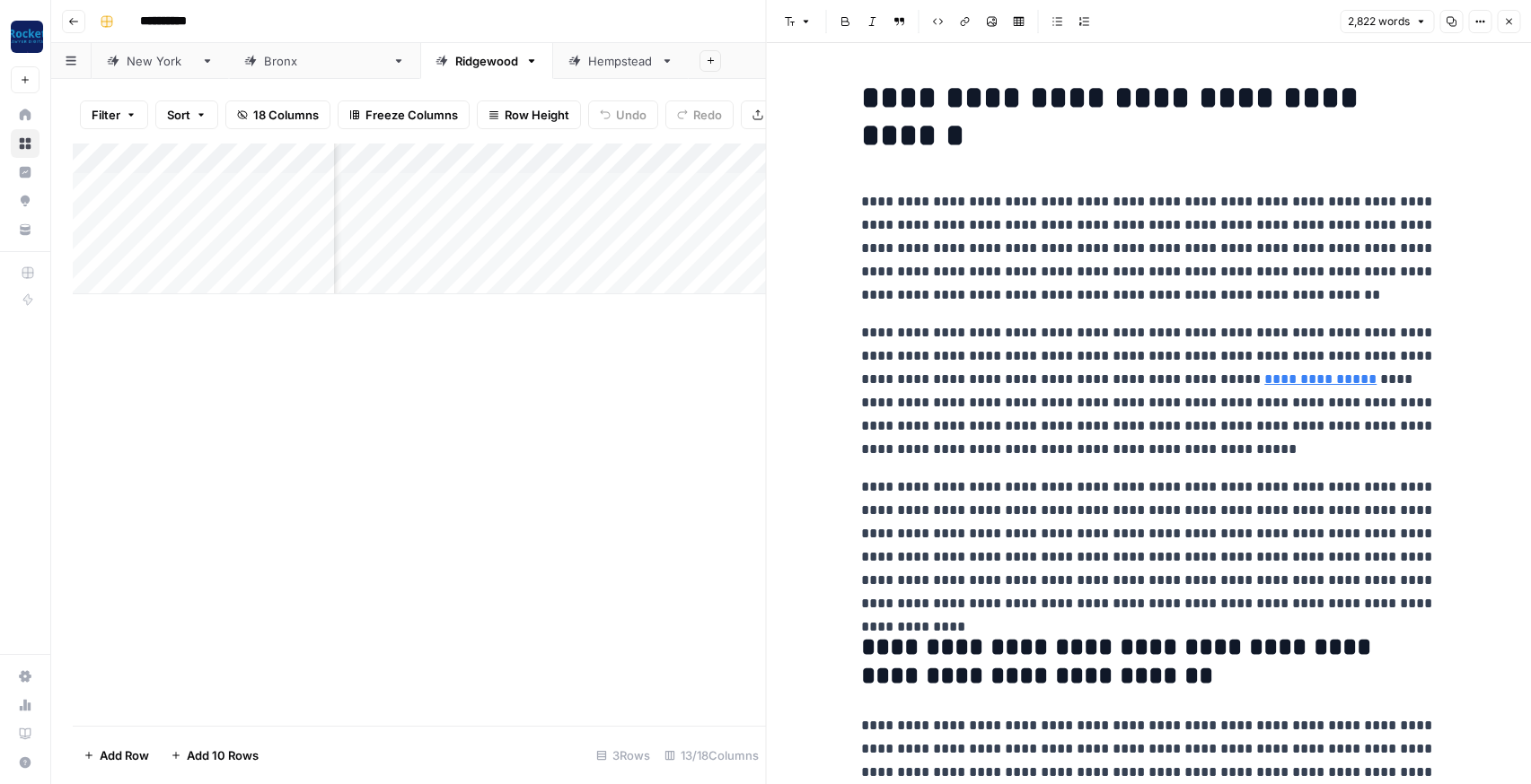
click at [1031, 361] on p "**********" at bounding box center [1148, 391] width 574 height 140
copy div "**********"
